Goal: Transaction & Acquisition: Purchase product/service

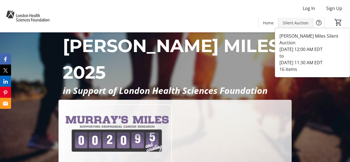
click at [296, 20] on span "Silent Auction" at bounding box center [296, 23] width 26 height 6
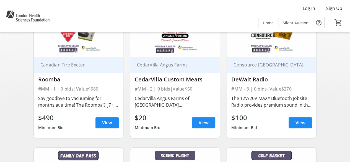
scroll to position [83, 0]
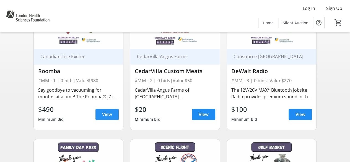
click at [108, 113] on span "View" at bounding box center [107, 114] width 10 height 7
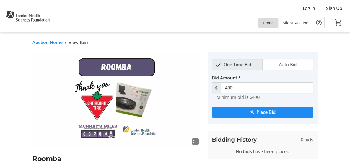
click at [274, 23] on span "Home" at bounding box center [268, 23] width 11 height 6
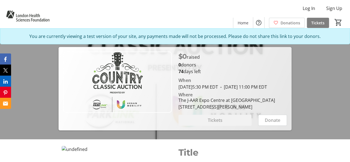
scroll to position [81, 0]
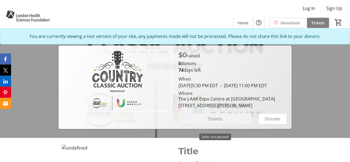
click at [211, 124] on div "Tickets" at bounding box center [215, 118] width 73 height 11
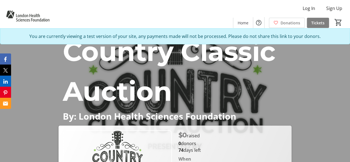
scroll to position [0, 0]
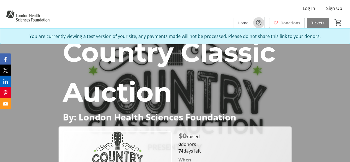
click at [260, 22] on mat-icon "Help" at bounding box center [259, 22] width 7 height 7
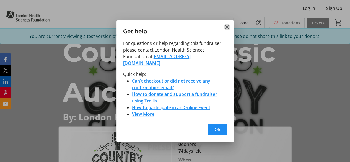
click at [228, 30] on mat-icon "Close" at bounding box center [227, 27] width 7 height 7
